Goal: Task Accomplishment & Management: Manage account settings

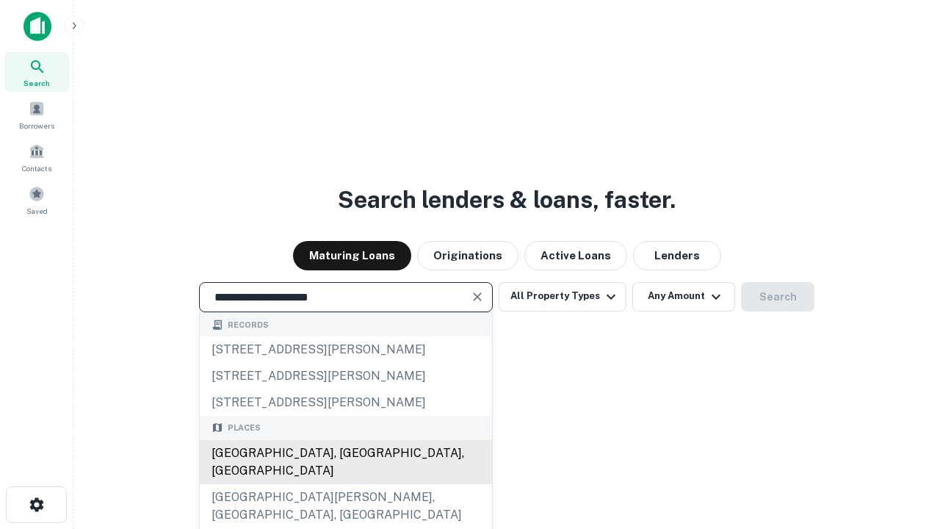
click at [345, 484] on div "[GEOGRAPHIC_DATA], [GEOGRAPHIC_DATA], [GEOGRAPHIC_DATA]" at bounding box center [346, 462] width 292 height 44
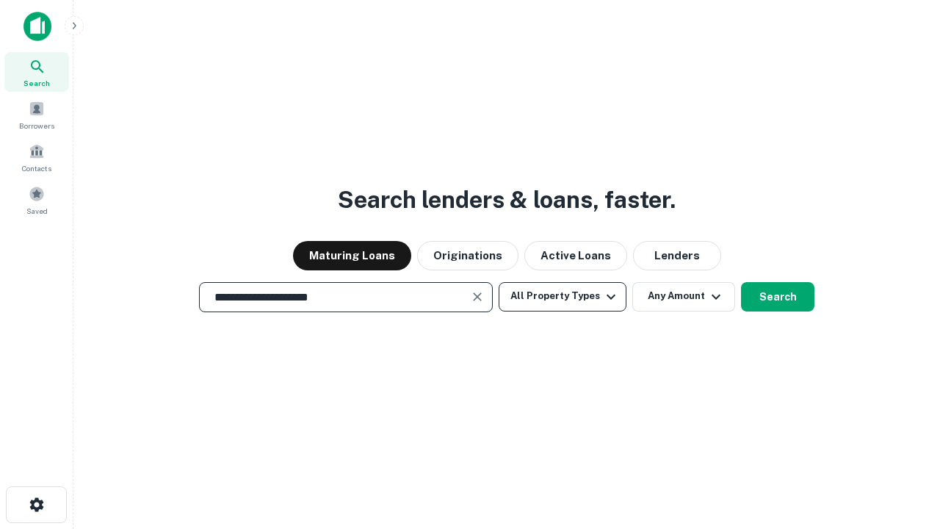
type input "**********"
click at [562, 296] on button "All Property Types" at bounding box center [563, 296] width 128 height 29
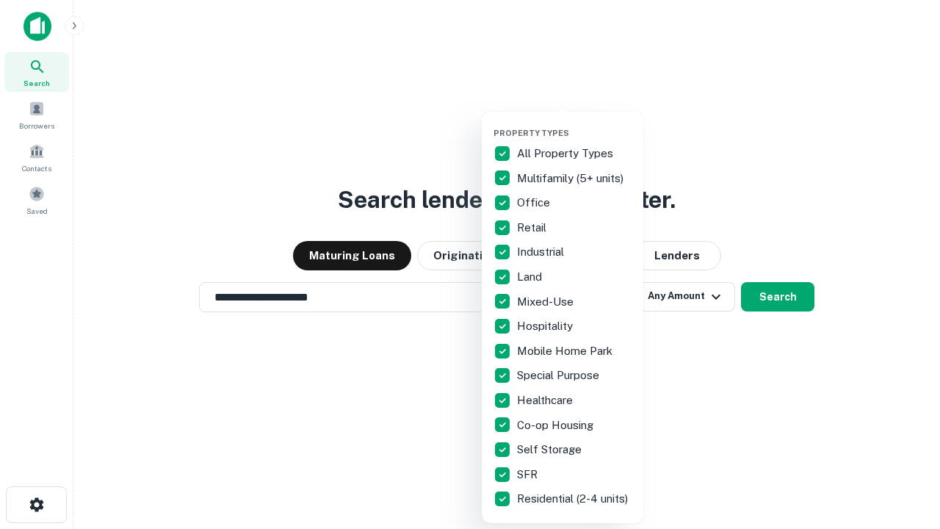
click at [574, 123] on button "button" at bounding box center [574, 123] width 162 height 1
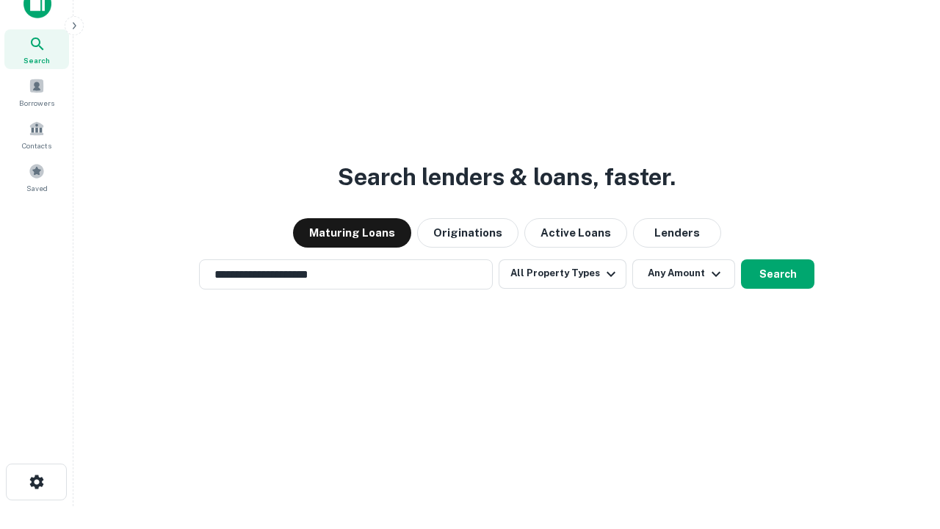
scroll to position [9, 177]
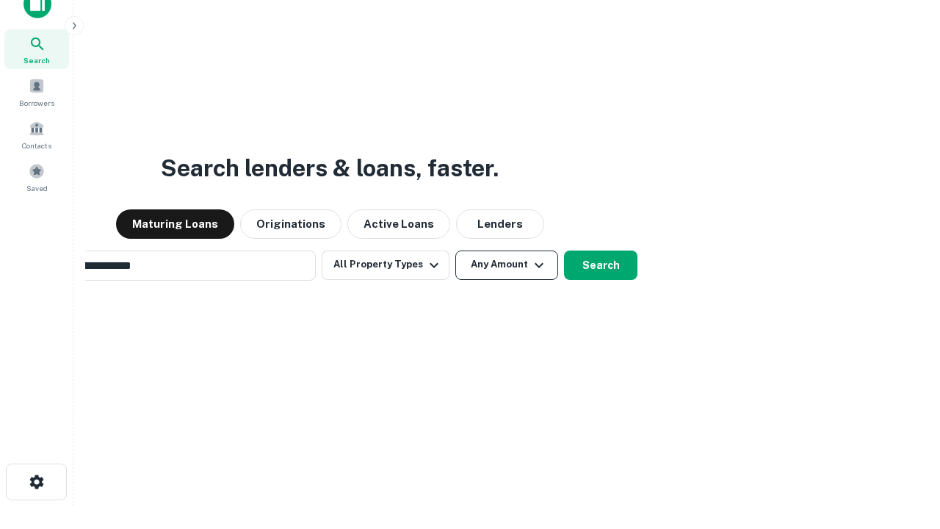
click at [455, 250] on button "Any Amount" at bounding box center [506, 264] width 103 height 29
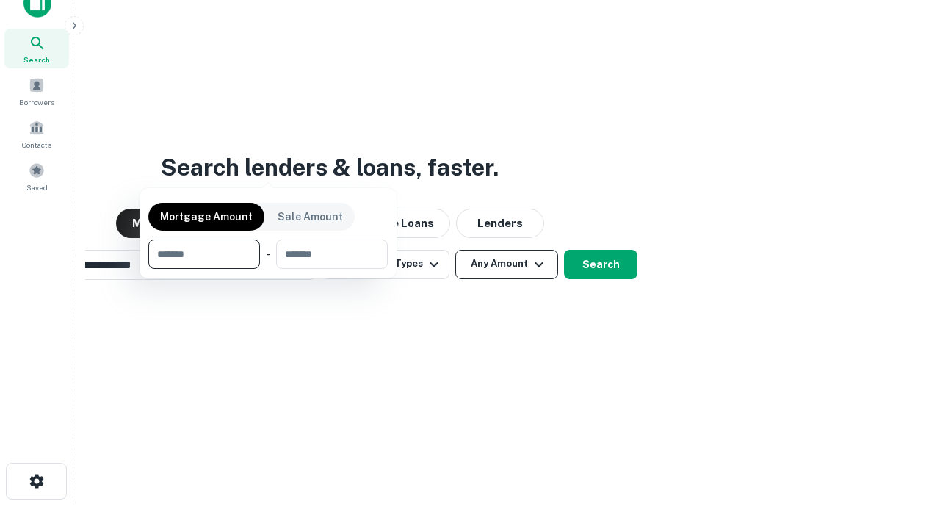
scroll to position [106, 416]
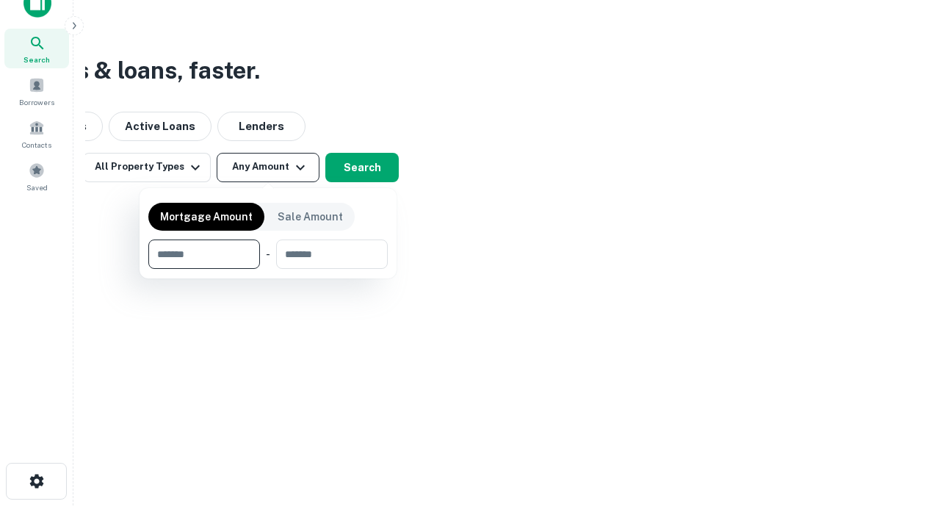
type input "*******"
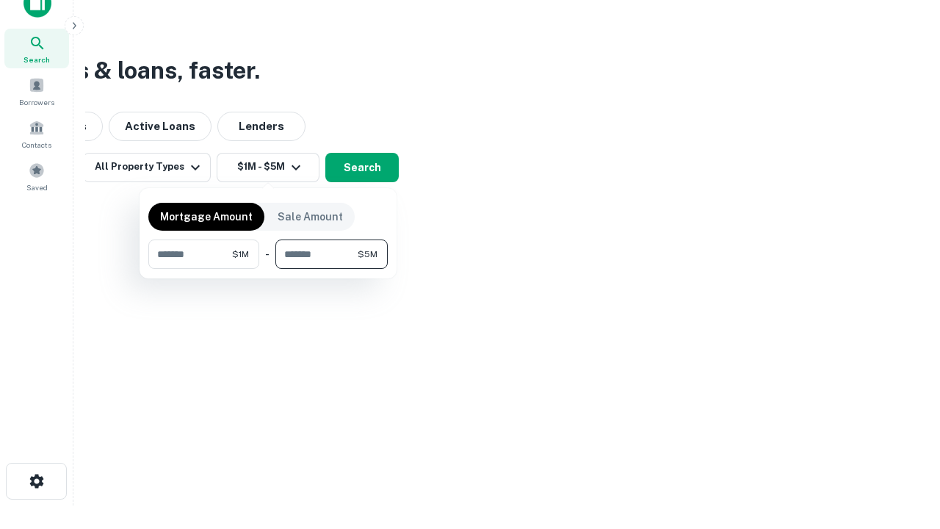
type input "*******"
click at [268, 269] on button "button" at bounding box center [267, 269] width 239 height 1
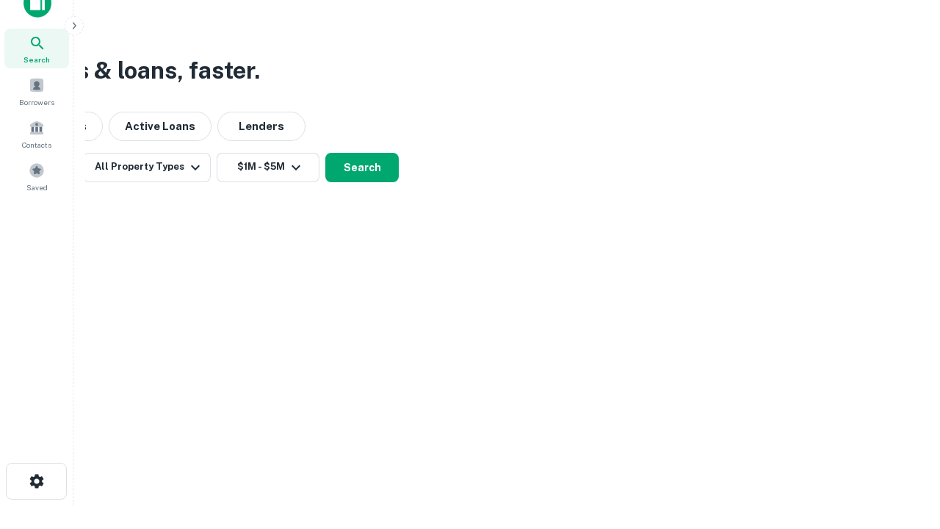
scroll to position [9, 271]
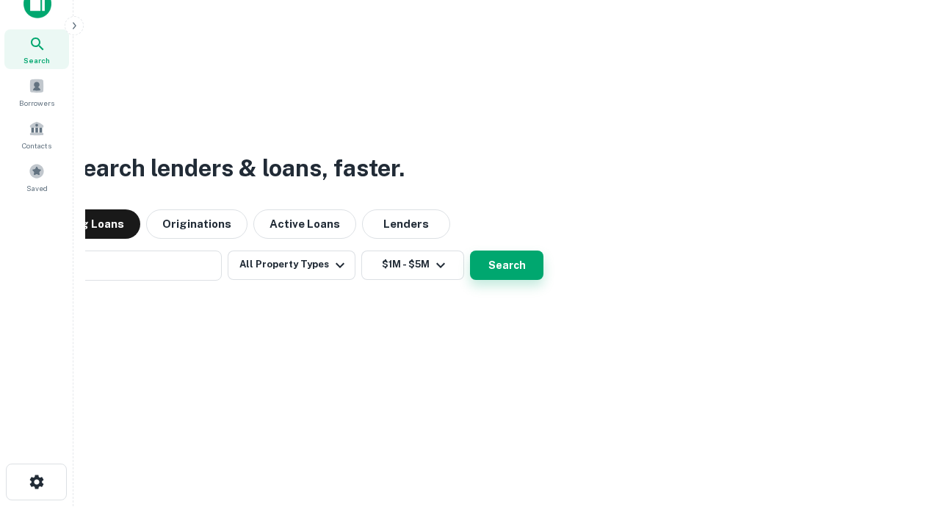
click at [470, 250] on button "Search" at bounding box center [506, 264] width 73 height 29
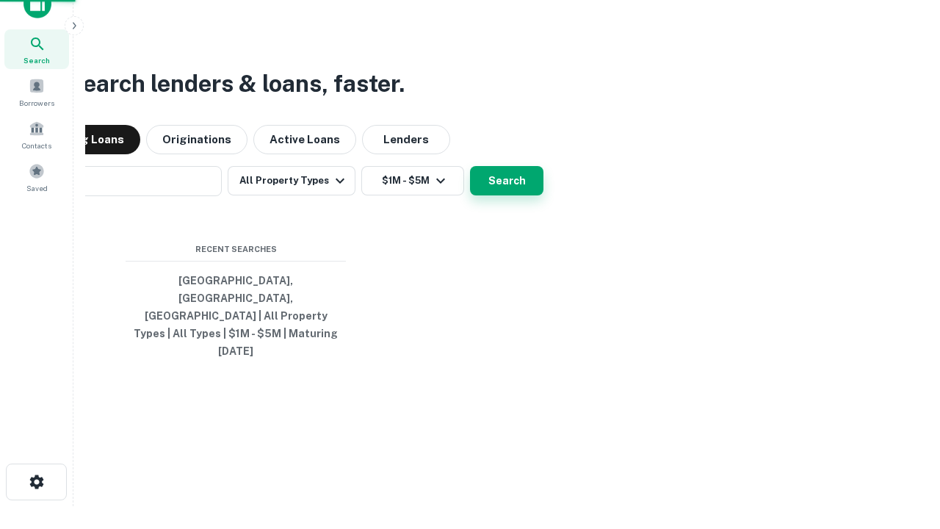
scroll to position [39, 416]
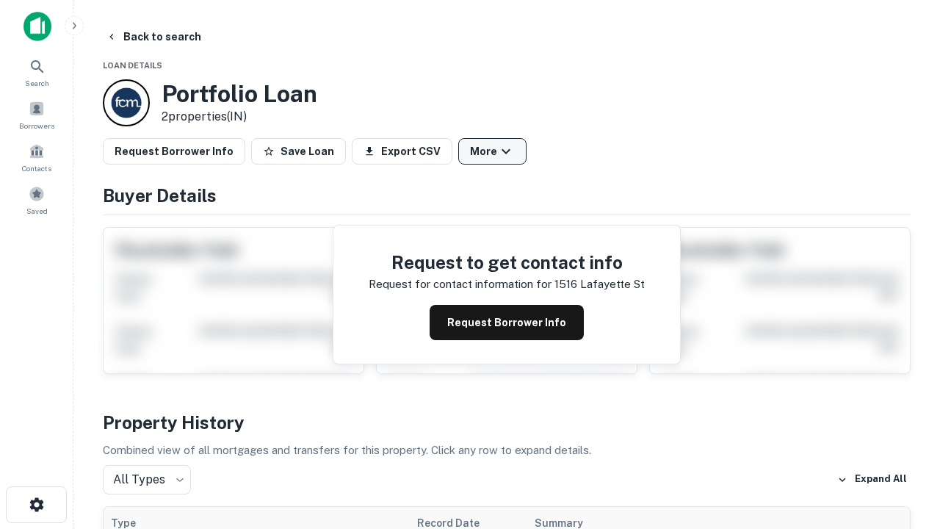
click at [492, 151] on button "More" at bounding box center [492, 151] width 68 height 26
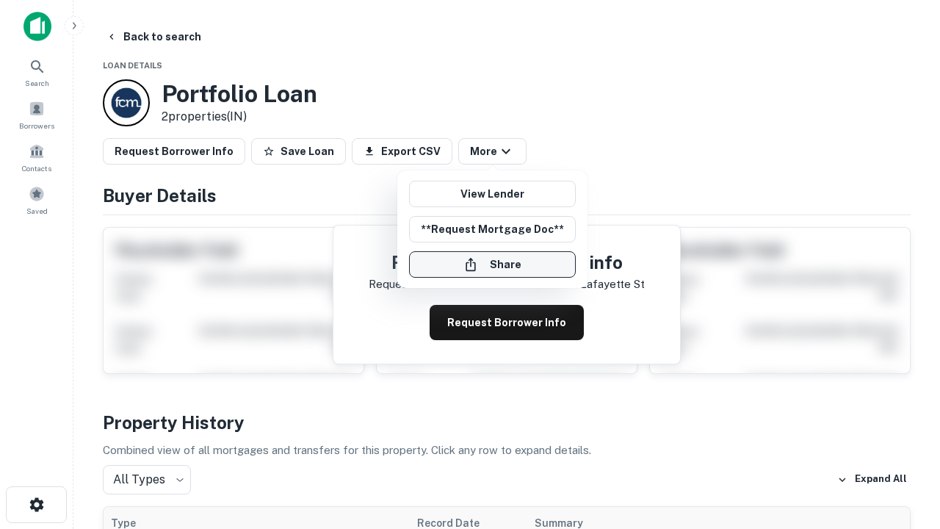
click at [492, 264] on button "Share" at bounding box center [492, 264] width 167 height 26
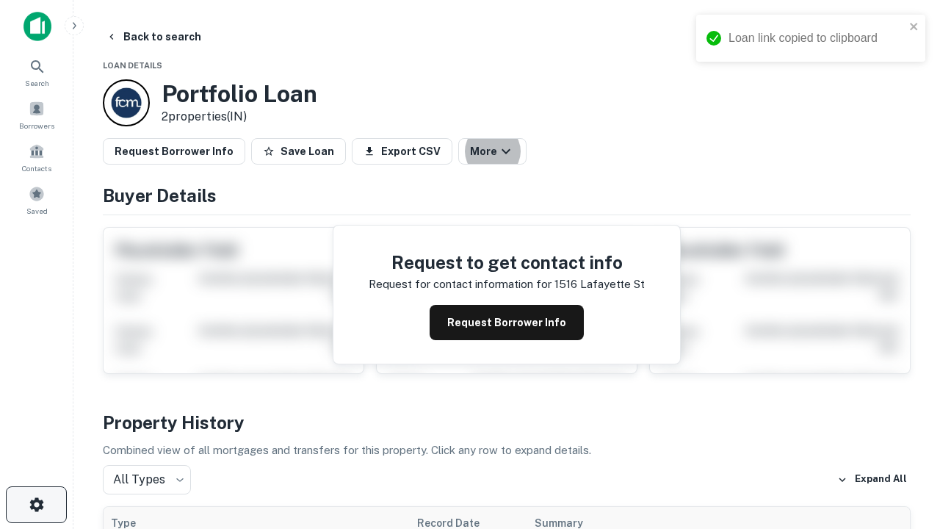
click at [36, 504] on icon "button" at bounding box center [37, 505] width 18 height 18
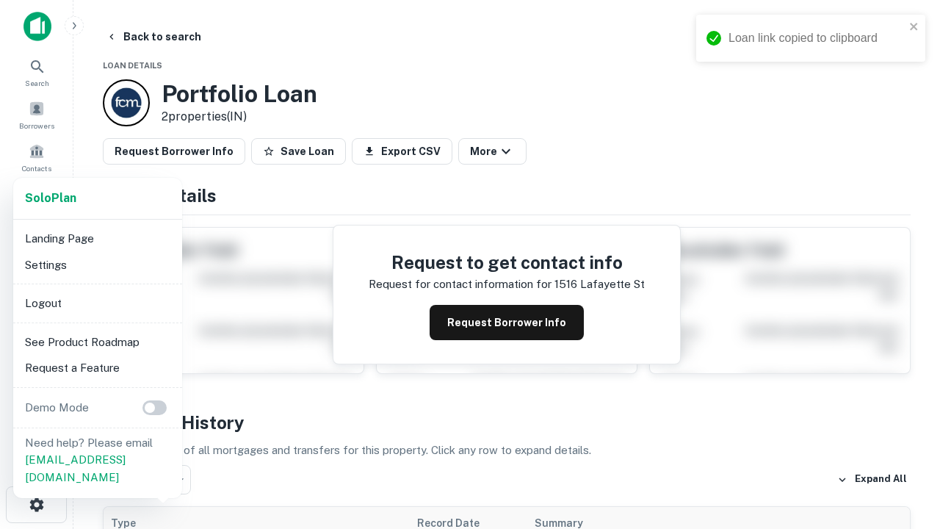
click at [97, 302] on li "Logout" at bounding box center [97, 303] width 157 height 26
